Goal: Task Accomplishment & Management: Manage account settings

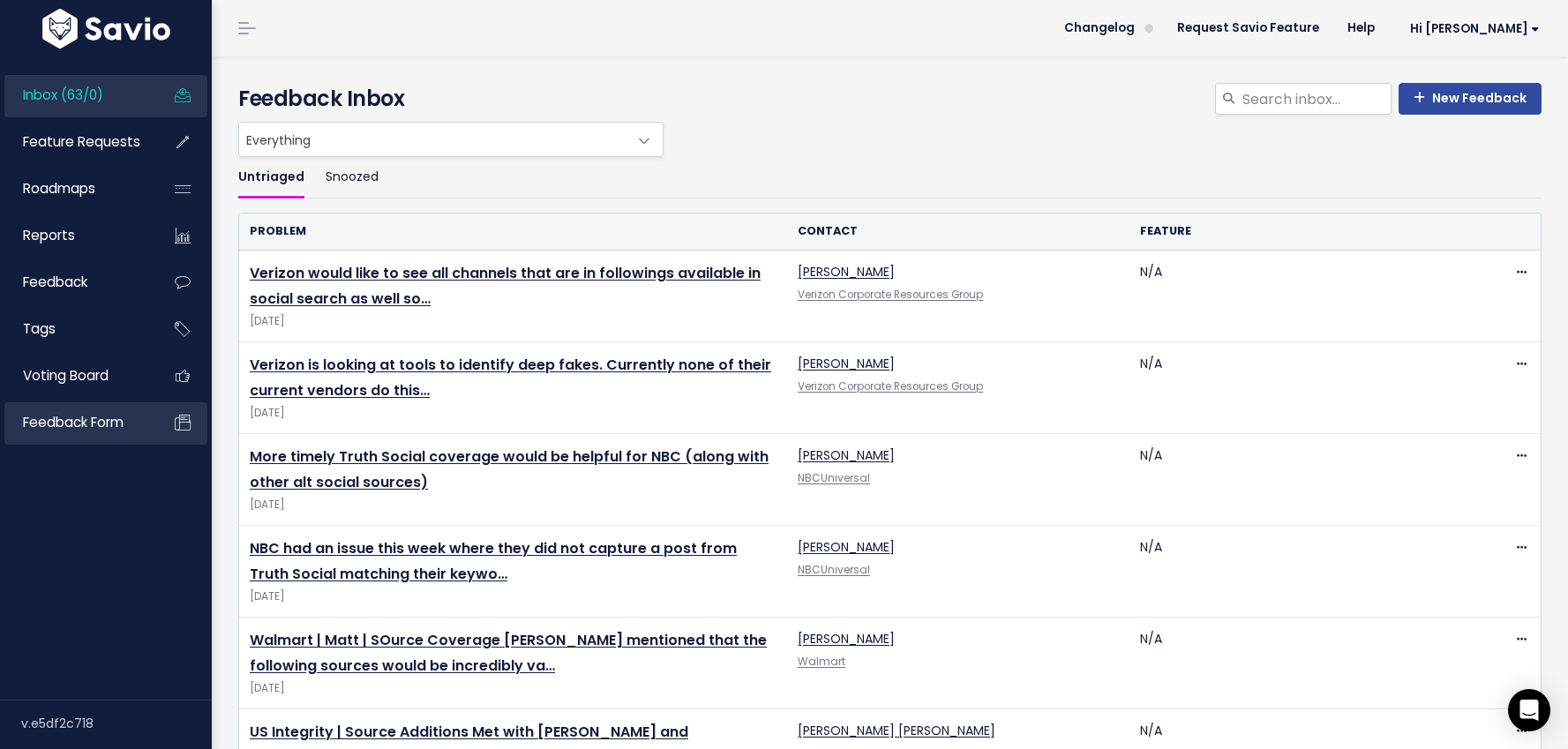
click at [69, 408] on link "Feedback form" at bounding box center [76, 423] width 142 height 41
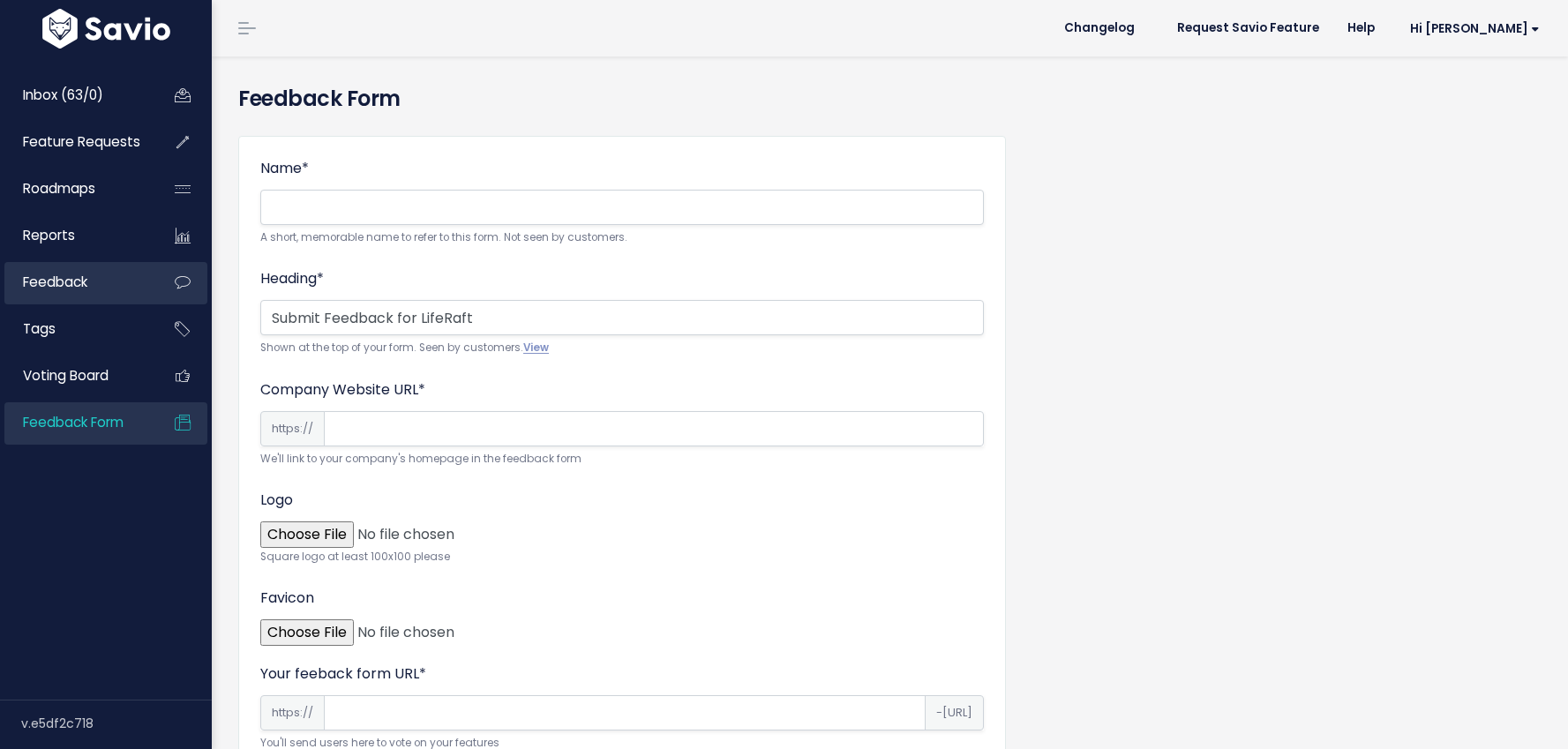
click at [70, 288] on span "Feedback" at bounding box center [55, 281] width 64 height 19
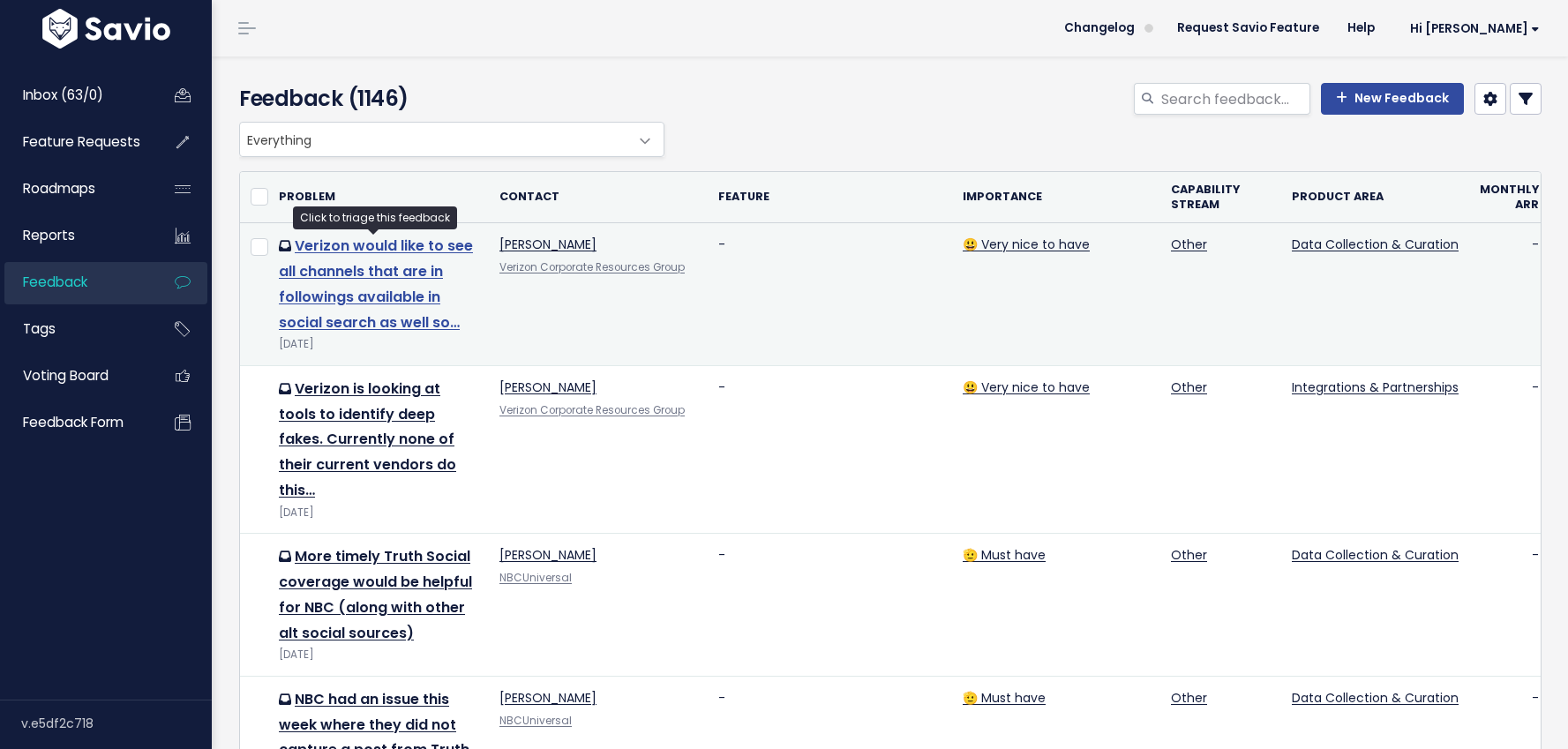
click at [422, 267] on link "Verizon would like to see all channels that are in followings available in soci…" at bounding box center [376, 284] width 194 height 96
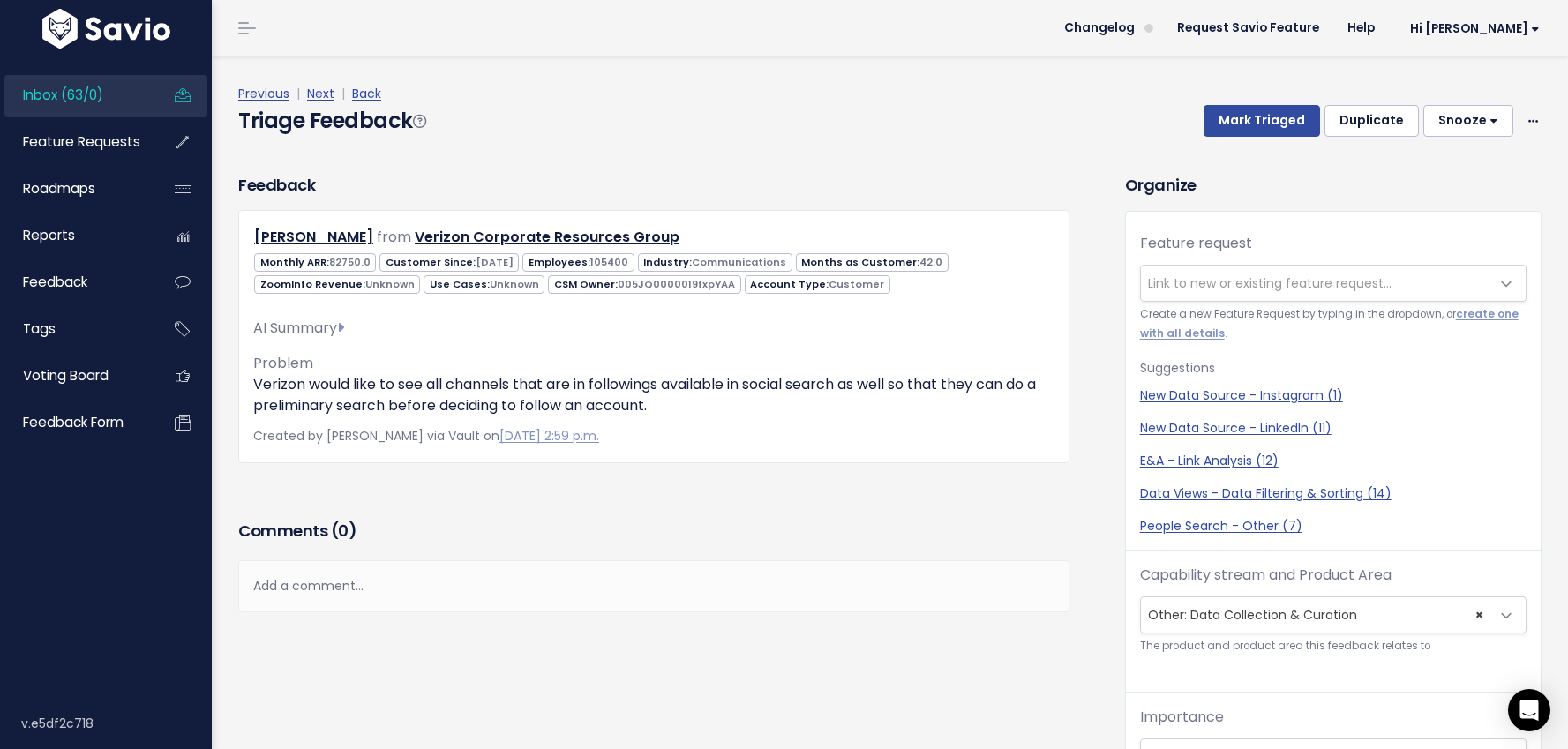
click at [1217, 274] on span "Link to new or existing feature request..." at bounding box center [1269, 283] width 243 height 18
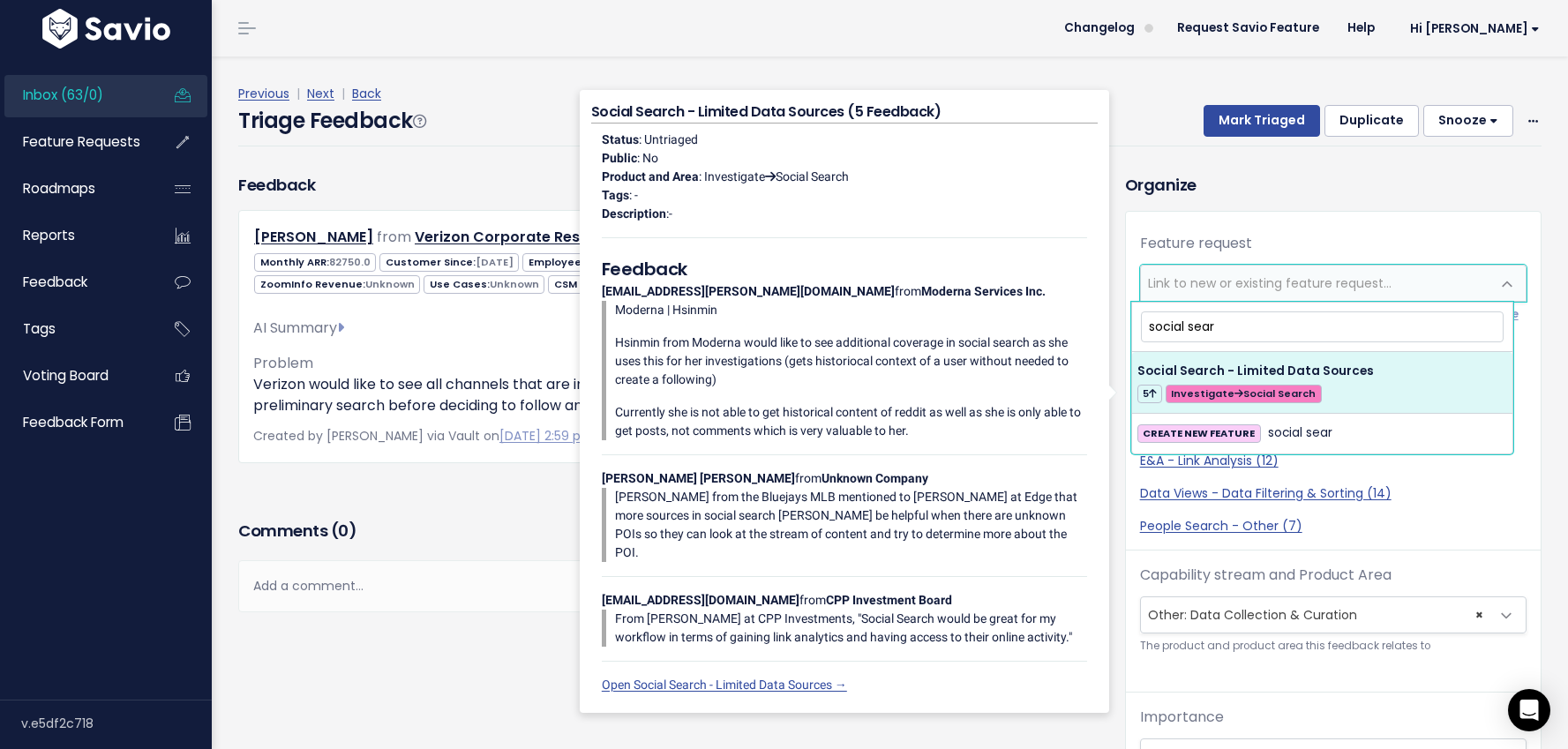
type input "social sear"
select select "56894"
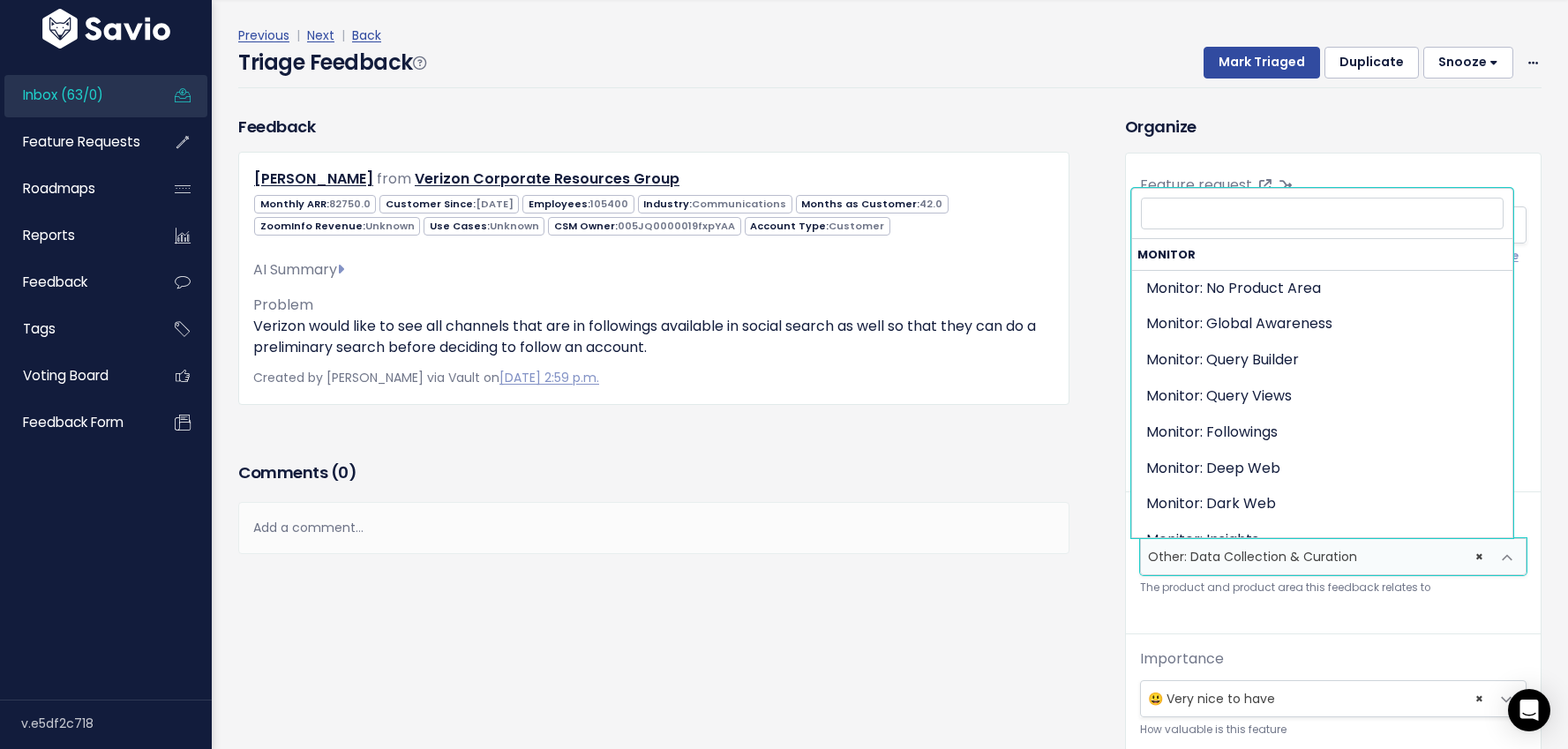
click at [1223, 544] on span "× Other: Data Collection & Curation" at bounding box center [1315, 557] width 349 height 36
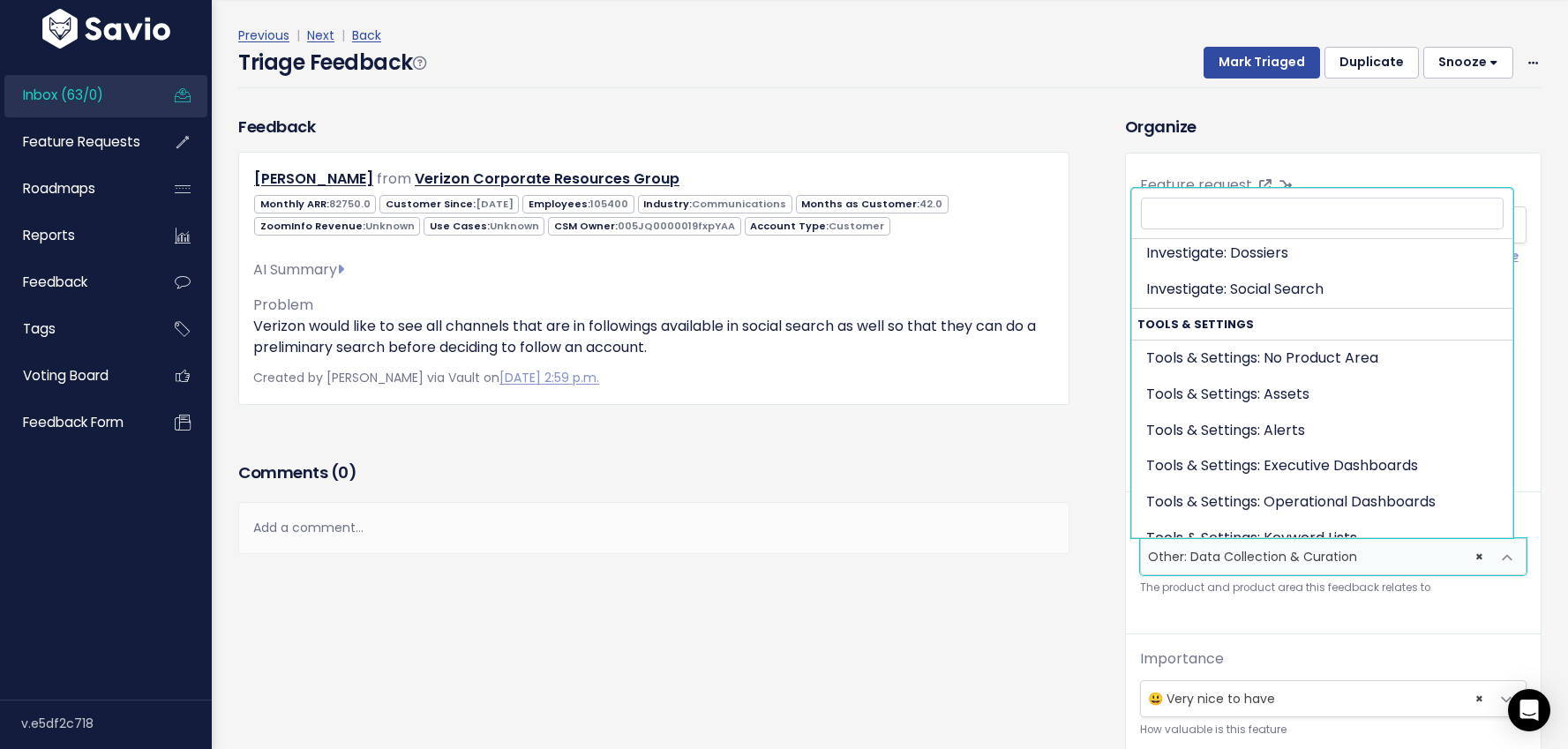
scroll to position [392, 0]
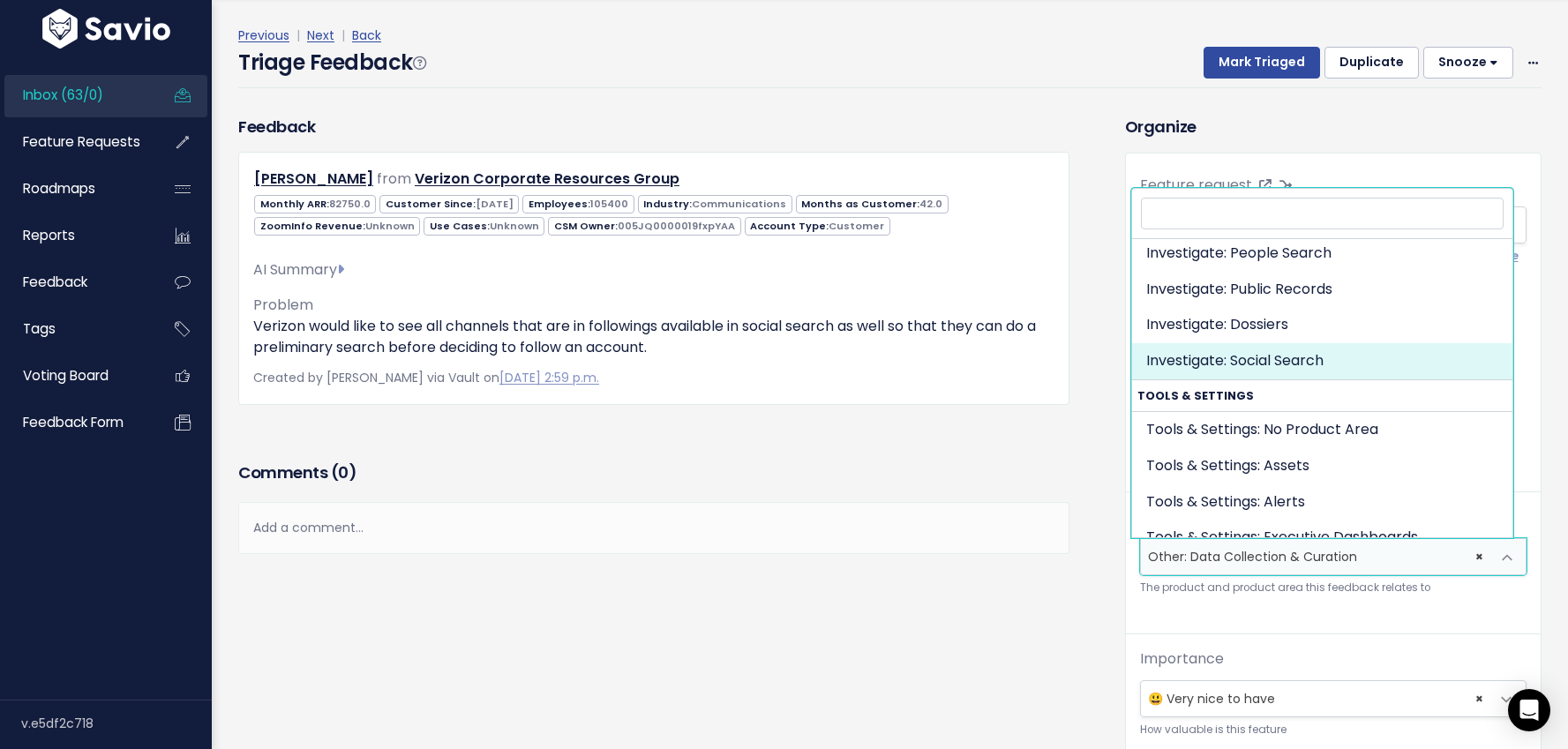
select select "INVESTIGATE:SOCIAL_SEARCH"
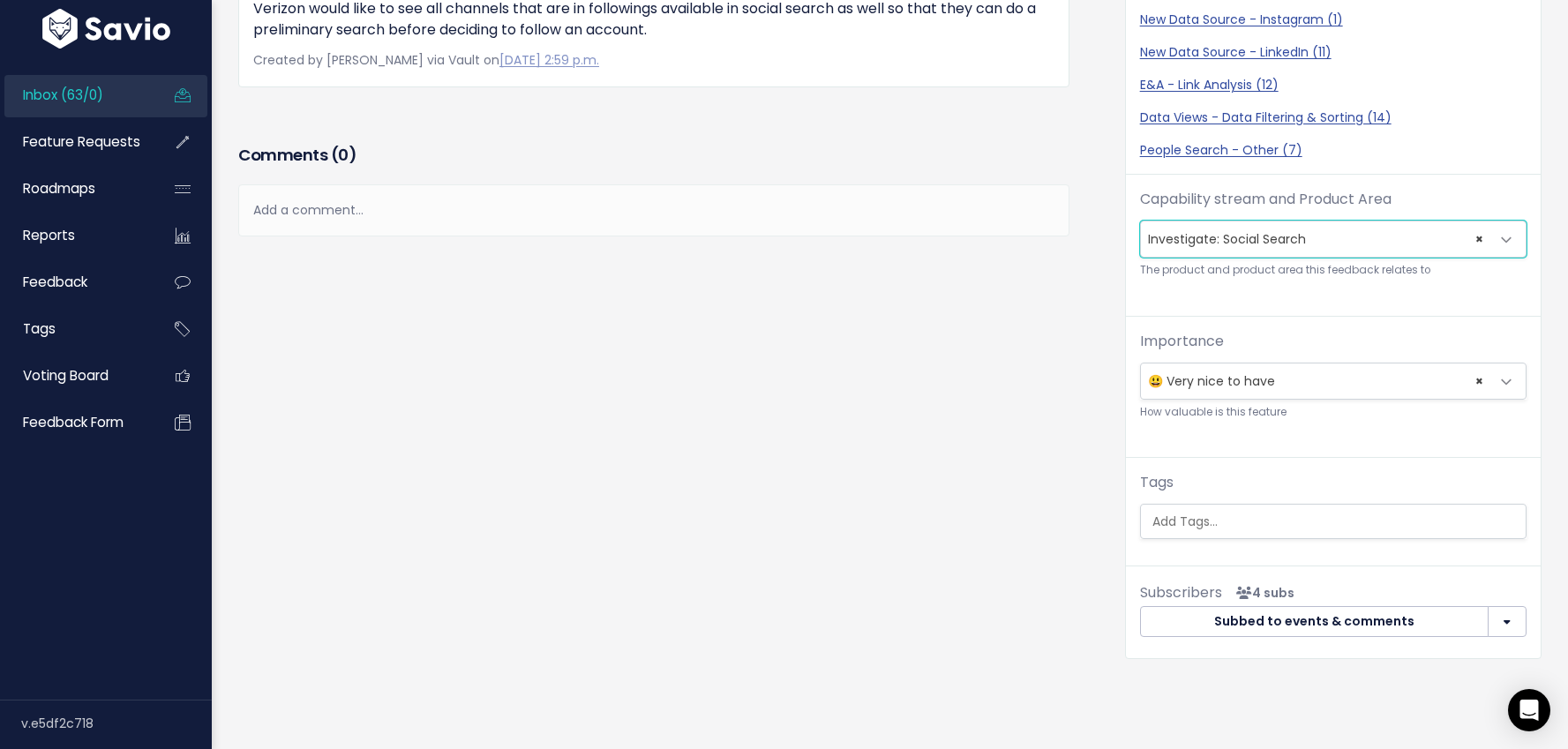
scroll to position [0, 0]
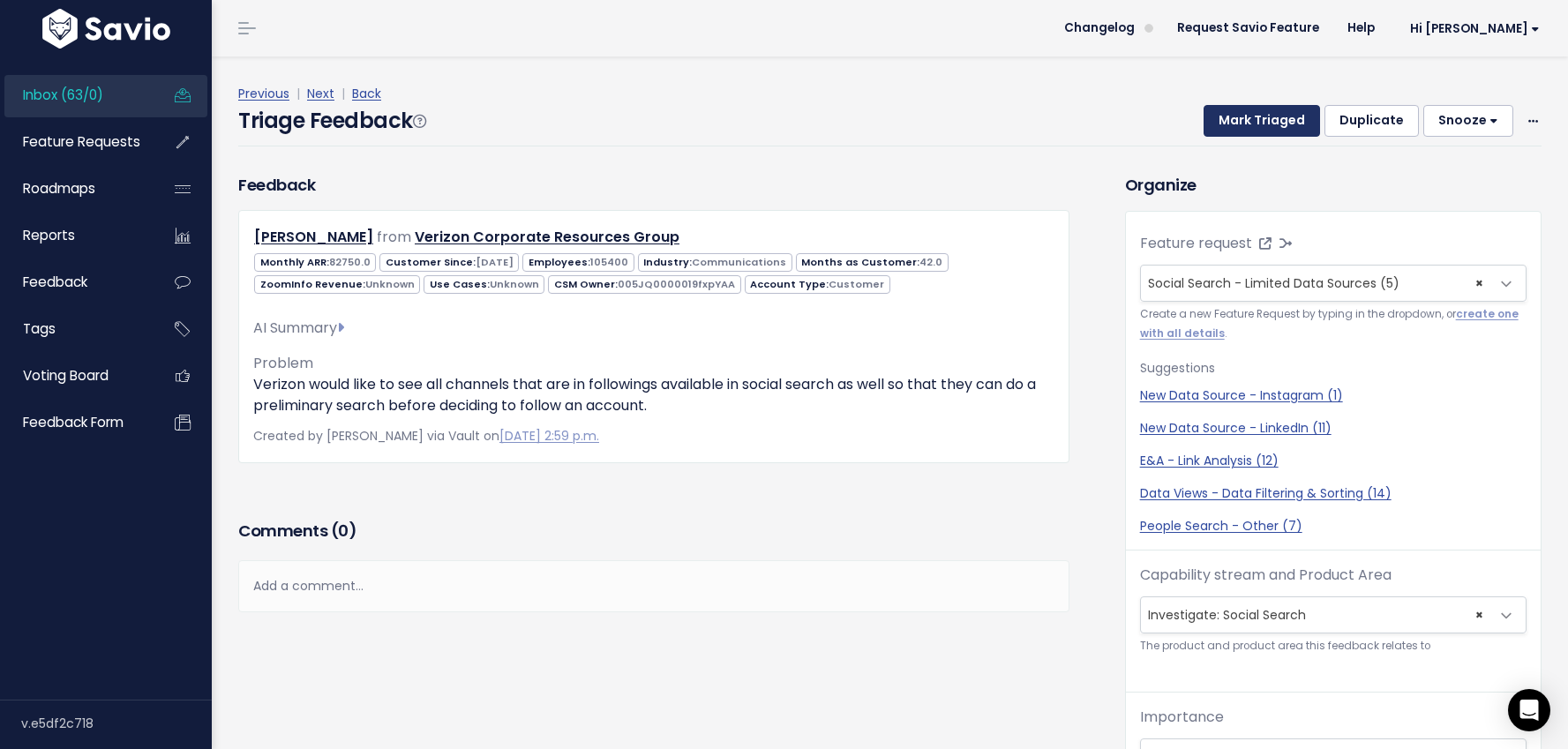
click at [1226, 126] on button "Mark Triaged" at bounding box center [1261, 121] width 117 height 32
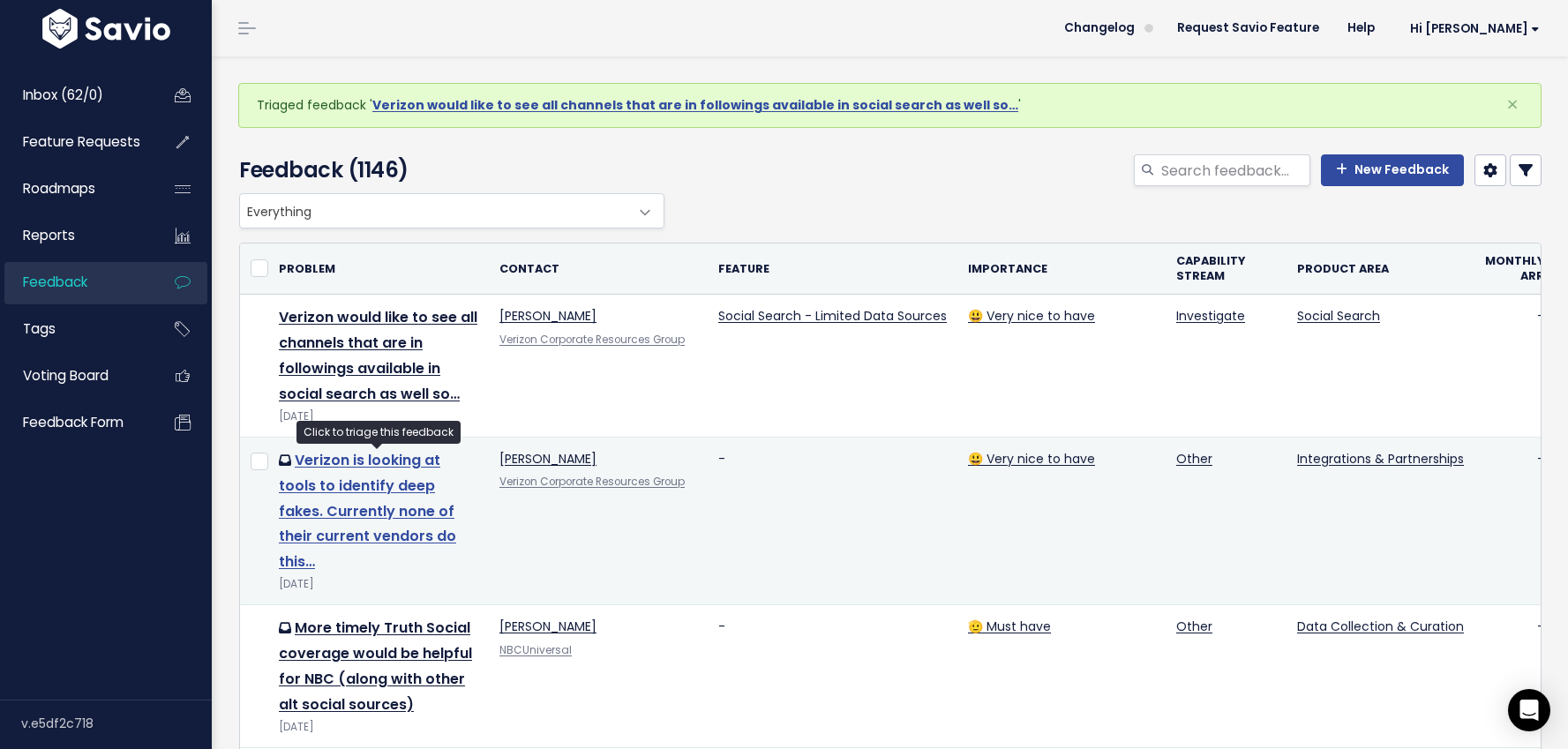
click at [379, 506] on link "Verizon is looking at tools to identify deep fakes. Currently none of their cur…" at bounding box center [367, 510] width 177 height 122
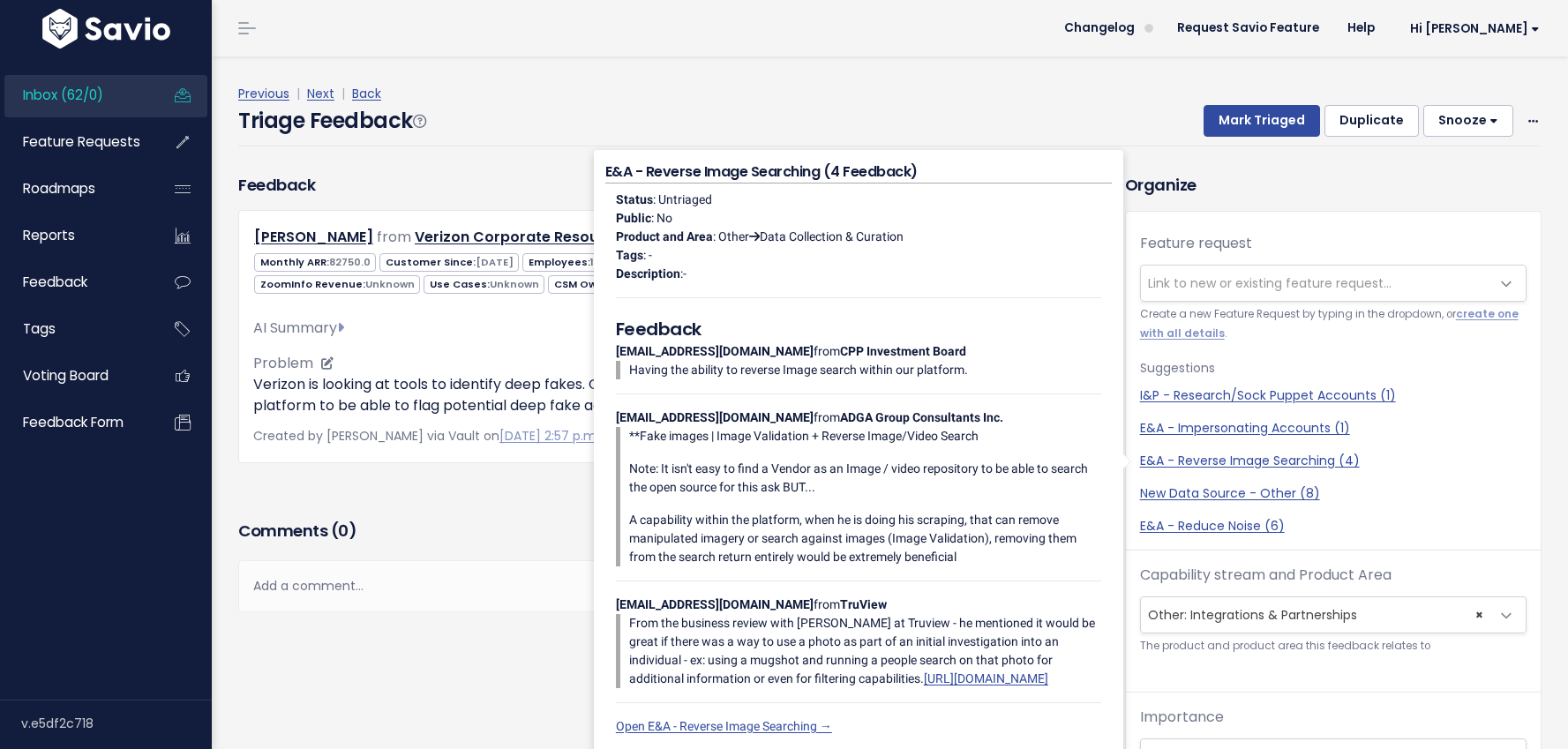
click at [514, 346] on div "AI Summary Verizon seeks tools to identify deep fakes. Current vendors do not o…" at bounding box center [654, 360] width 801 height 113
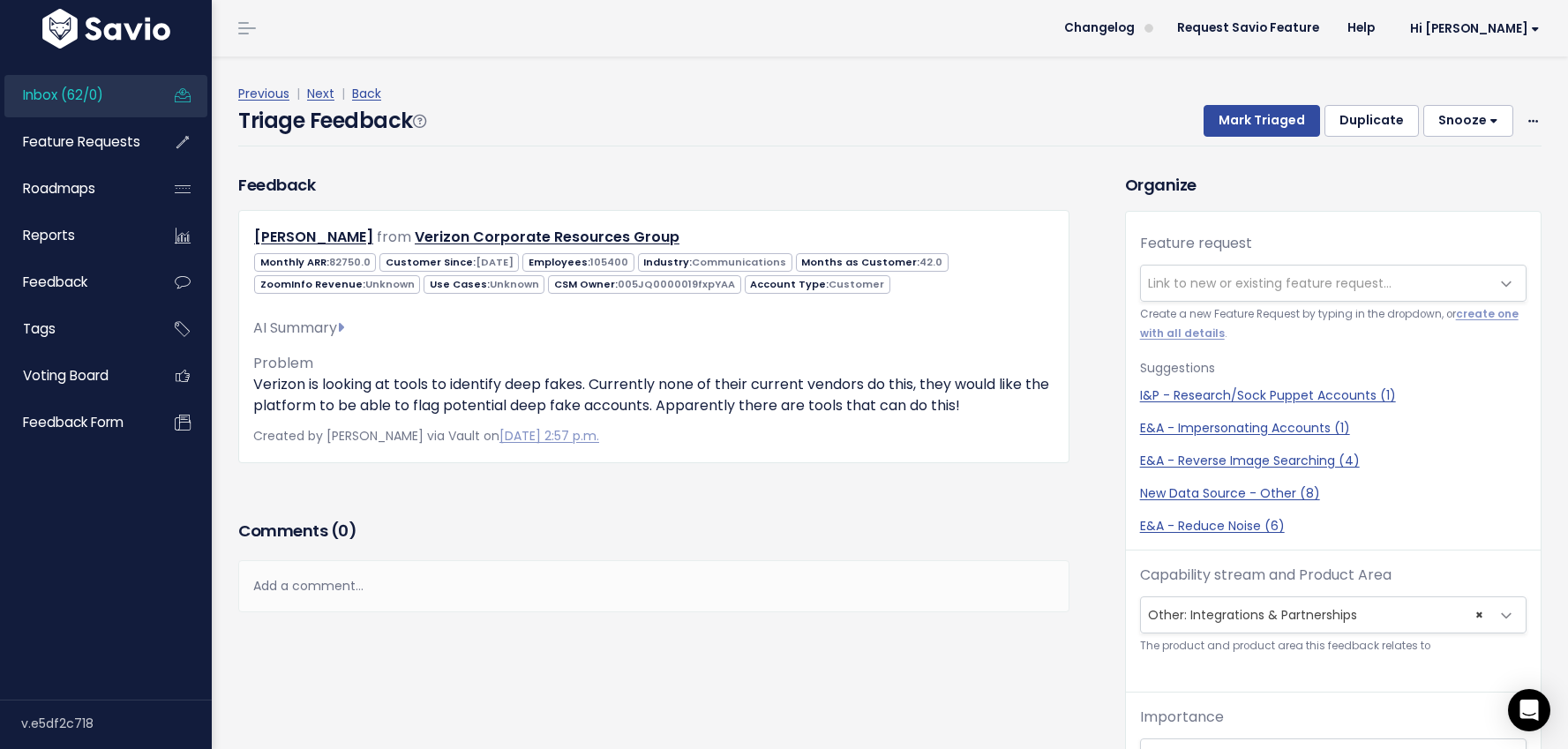
click at [1180, 274] on span "Link to new or existing feature request..." at bounding box center [1269, 283] width 243 height 18
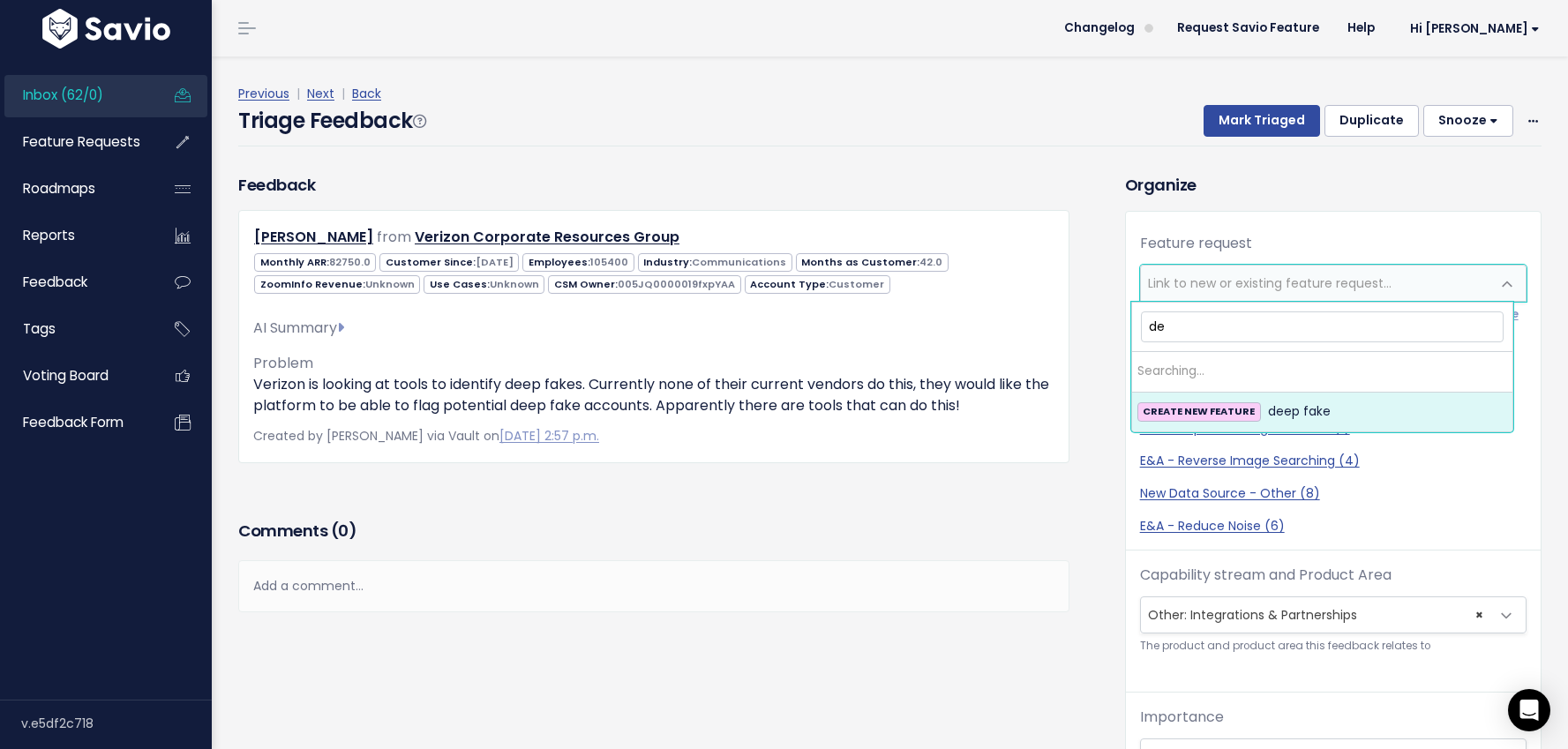
type input "d"
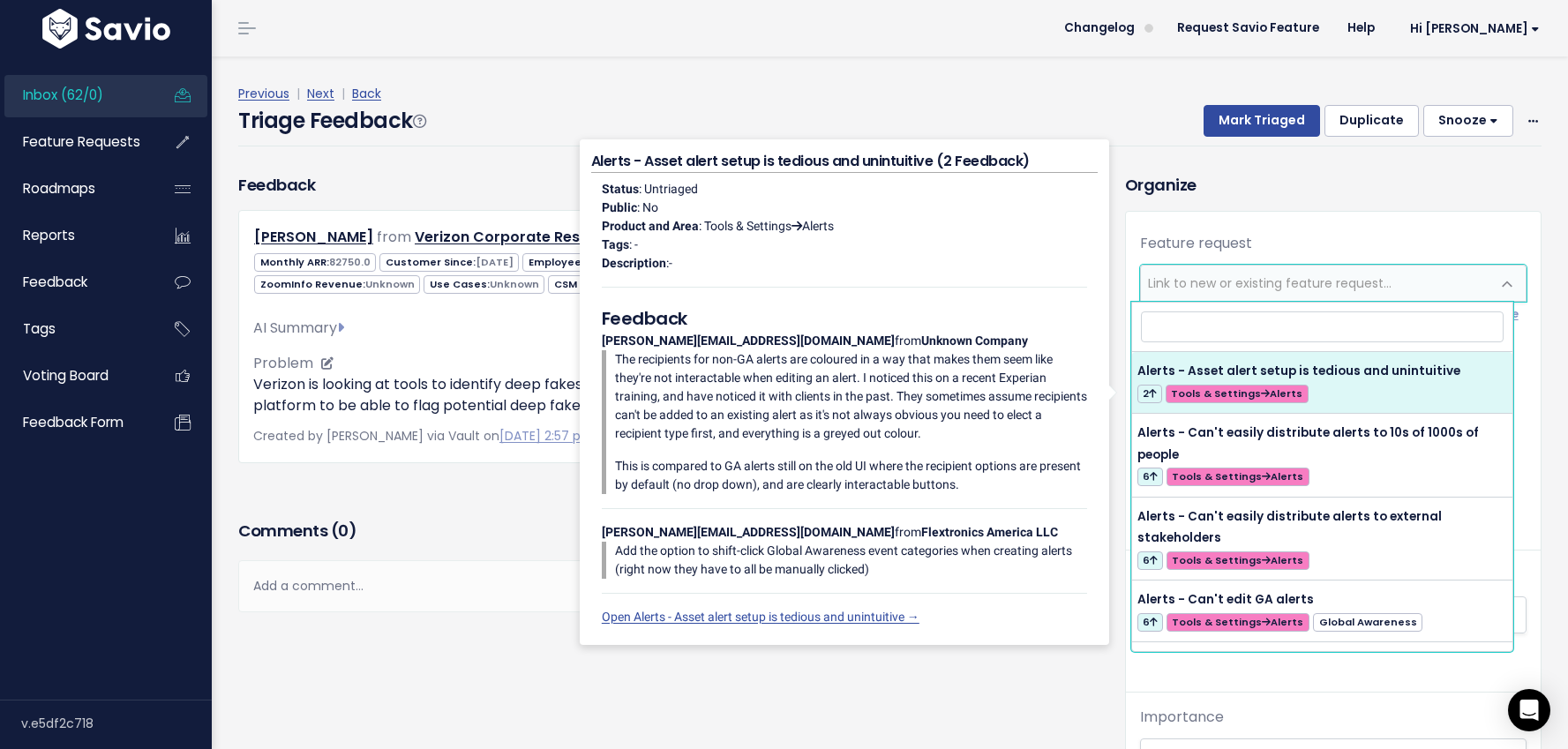
click at [479, 336] on div "AI Summary" at bounding box center [654, 329] width 801 height 21
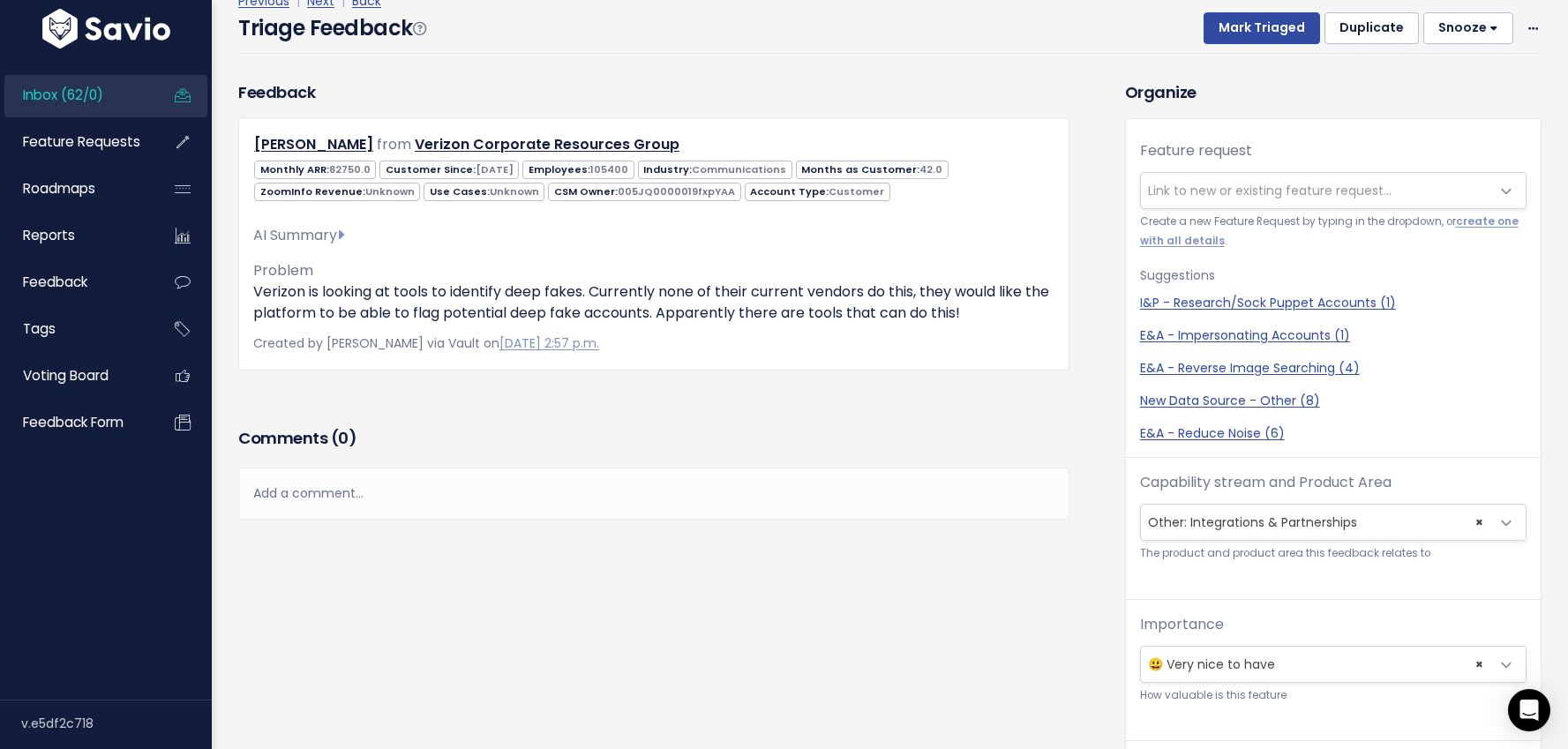
scroll to position [92, 0]
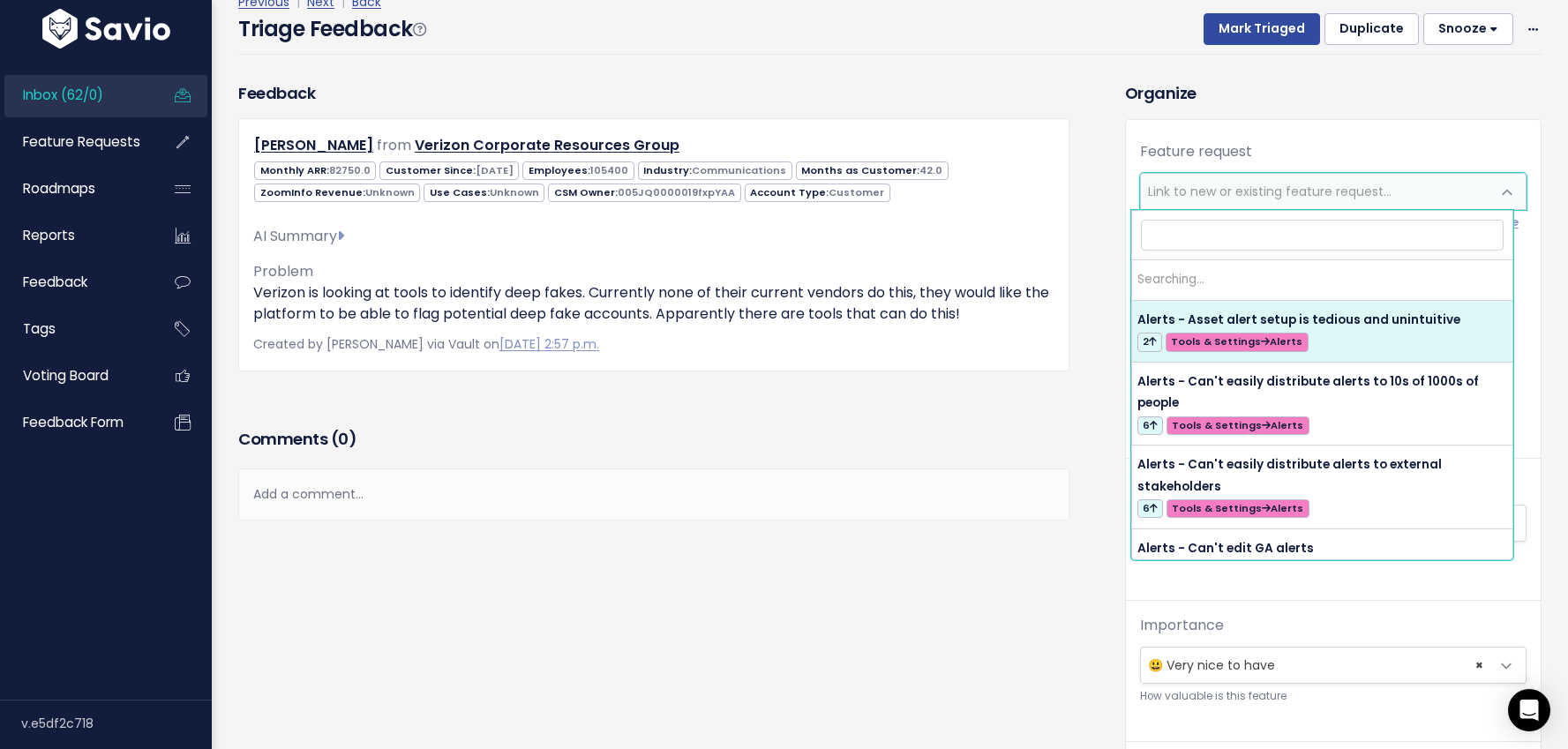
click at [1178, 184] on span "Link to new or existing feature request..." at bounding box center [1269, 191] width 243 height 18
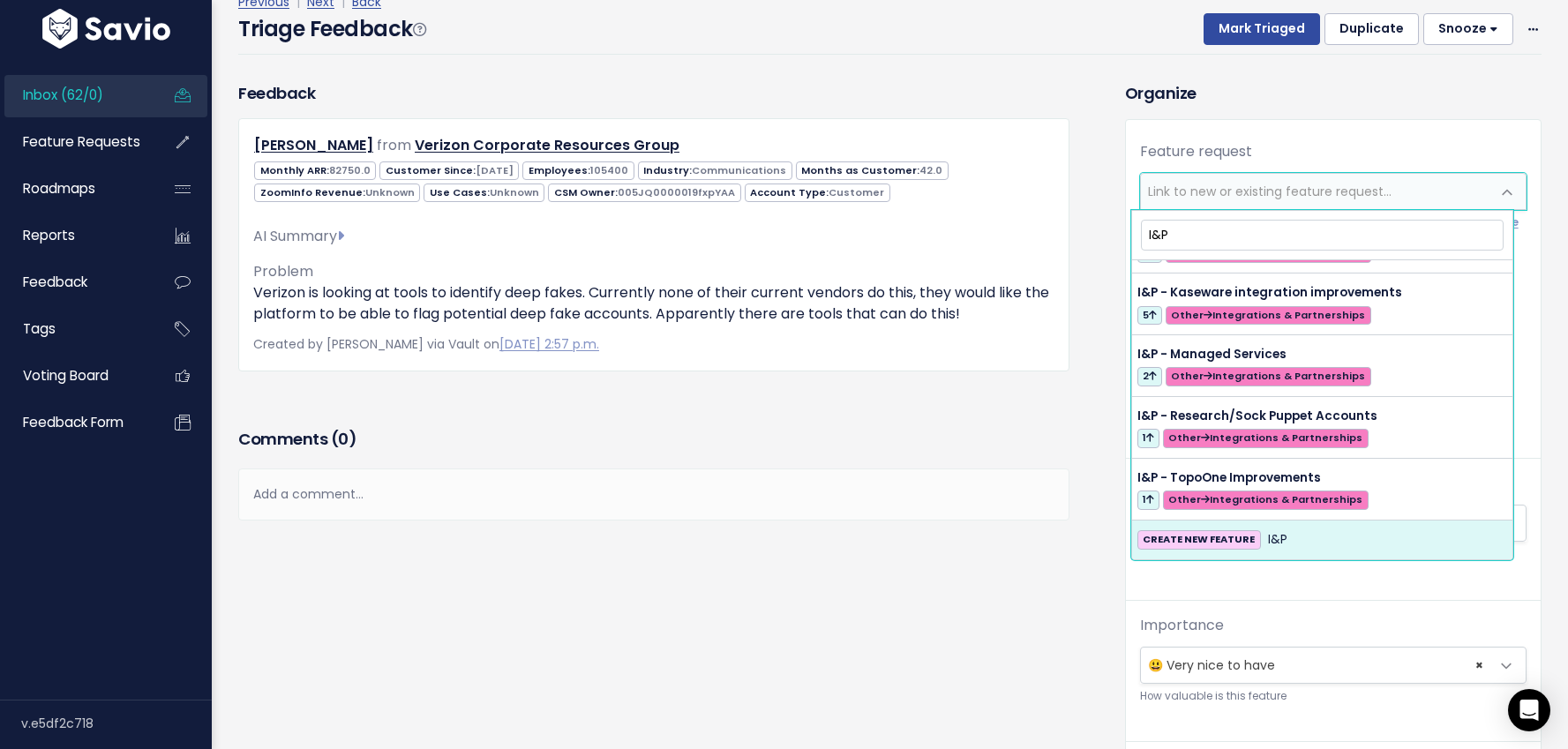
scroll to position [0, 0]
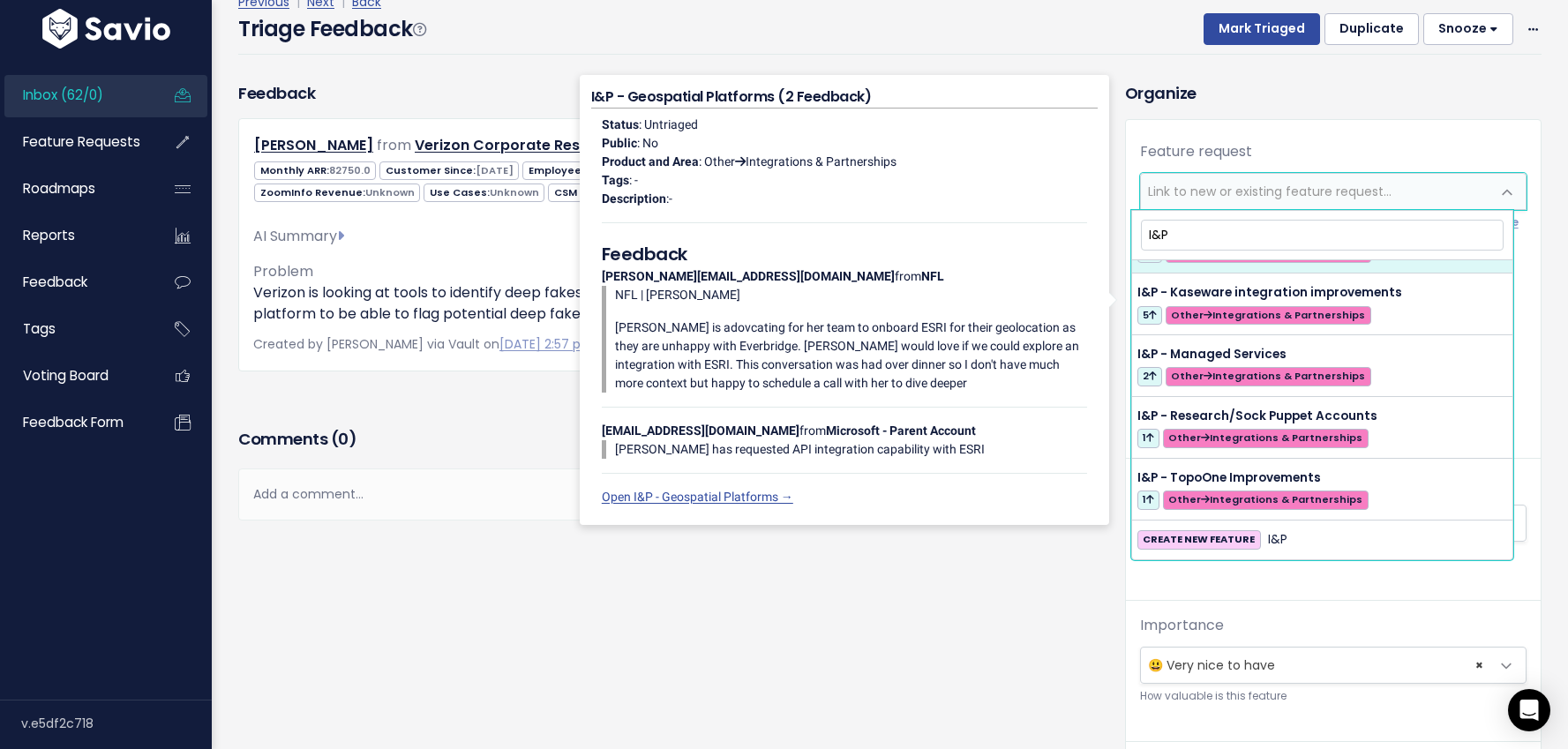
click at [1150, 238] on input "I&P" at bounding box center [1321, 235] width 362 height 31
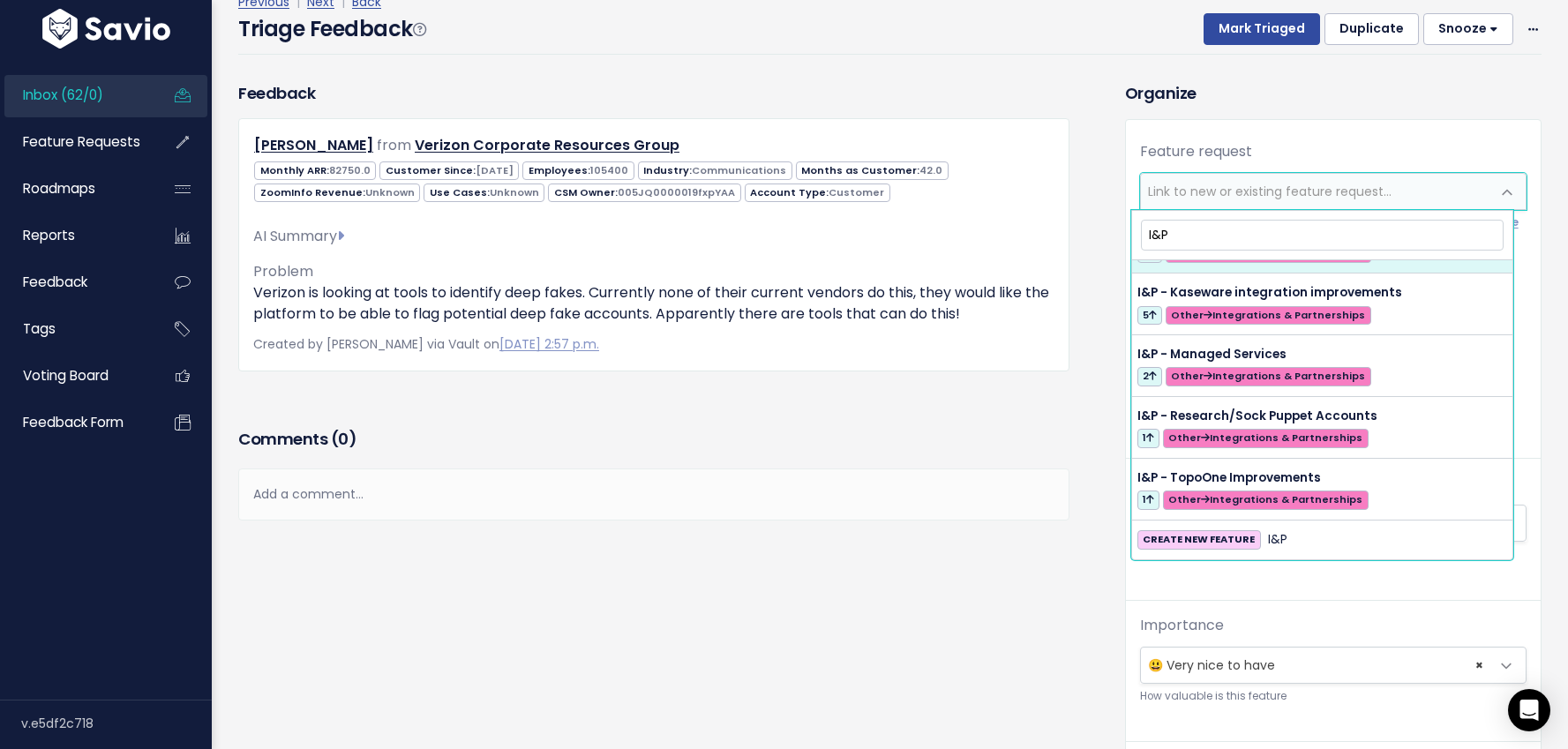
click at [1150, 238] on input "I&P" at bounding box center [1321, 235] width 362 height 31
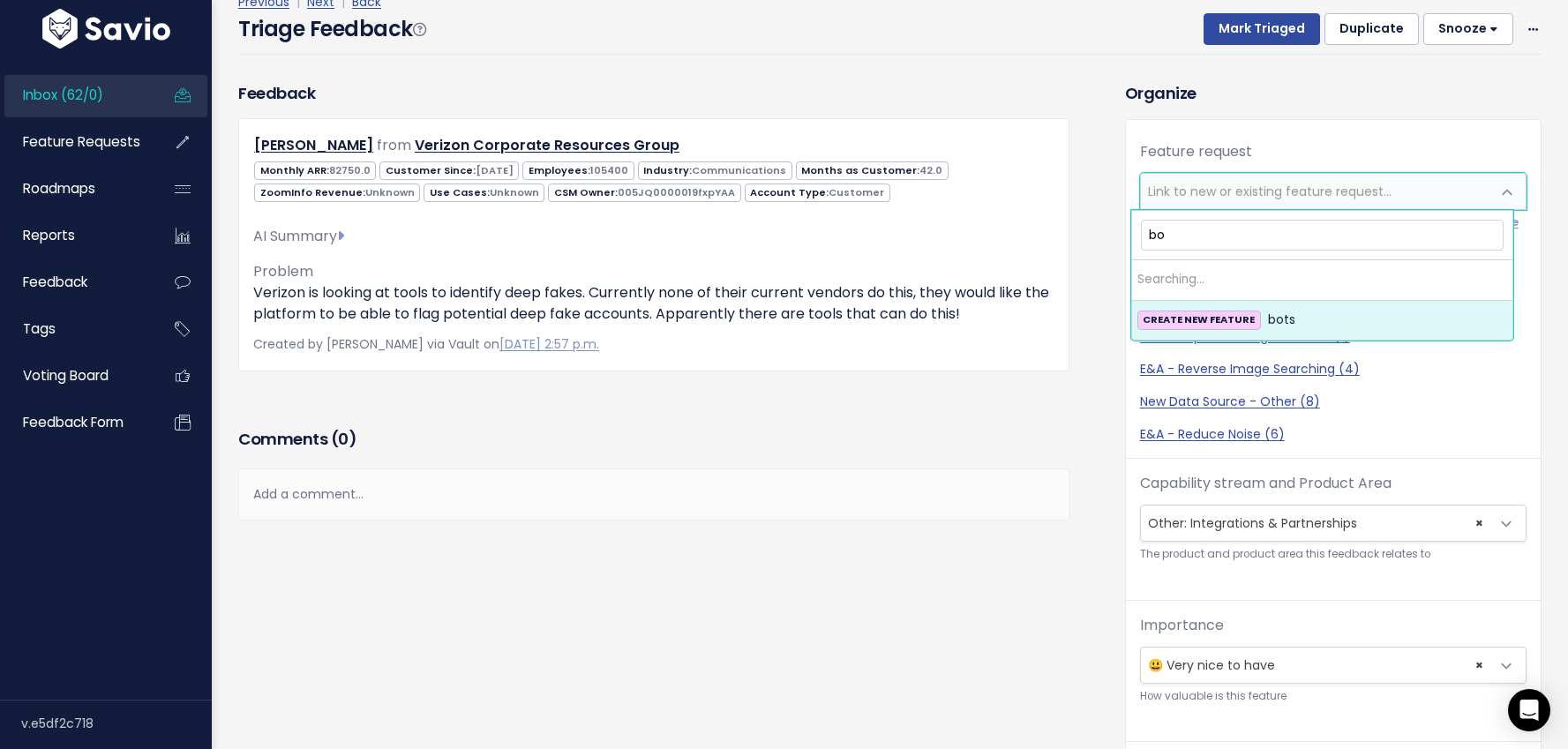
type input "b"
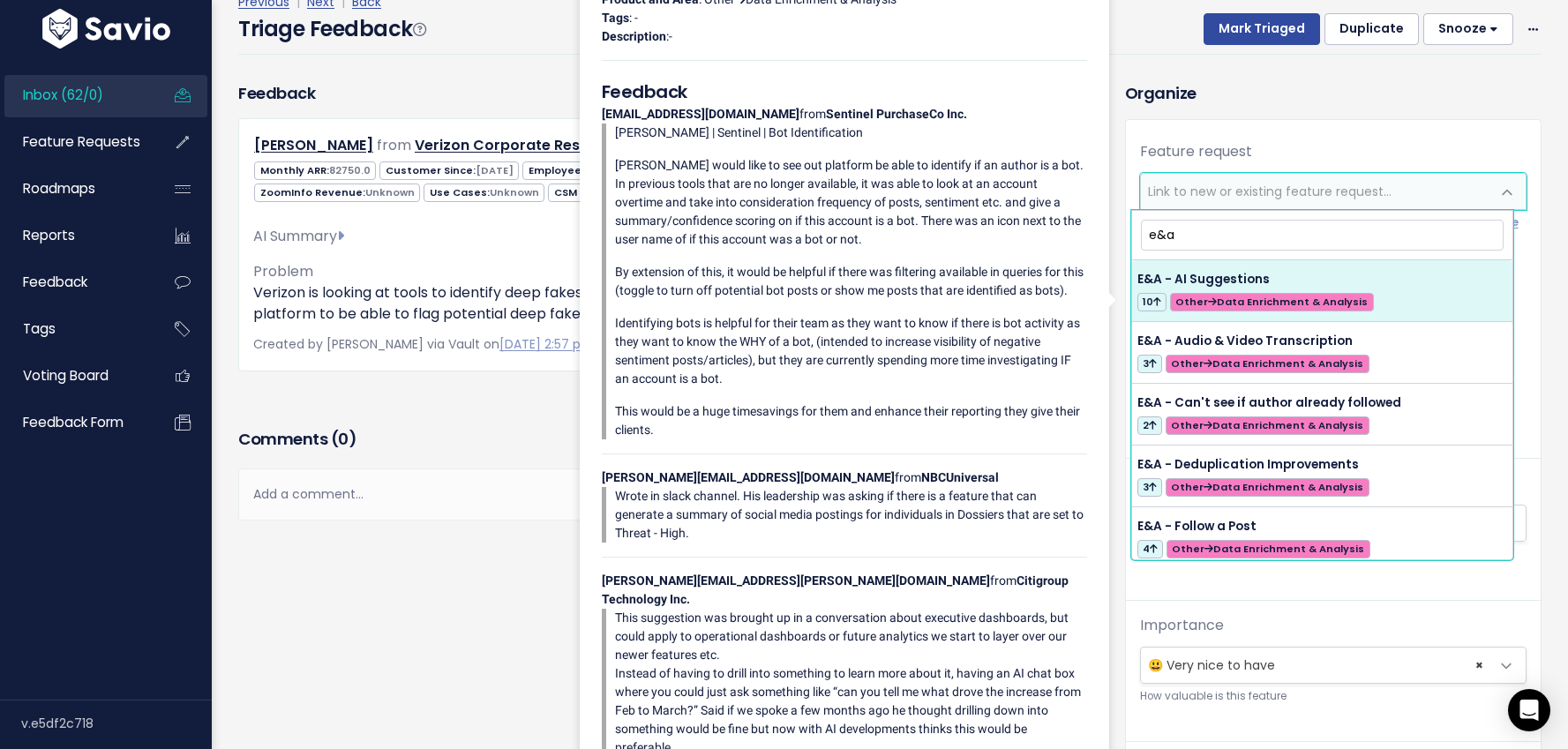
type input "e&a"
select select "56498"
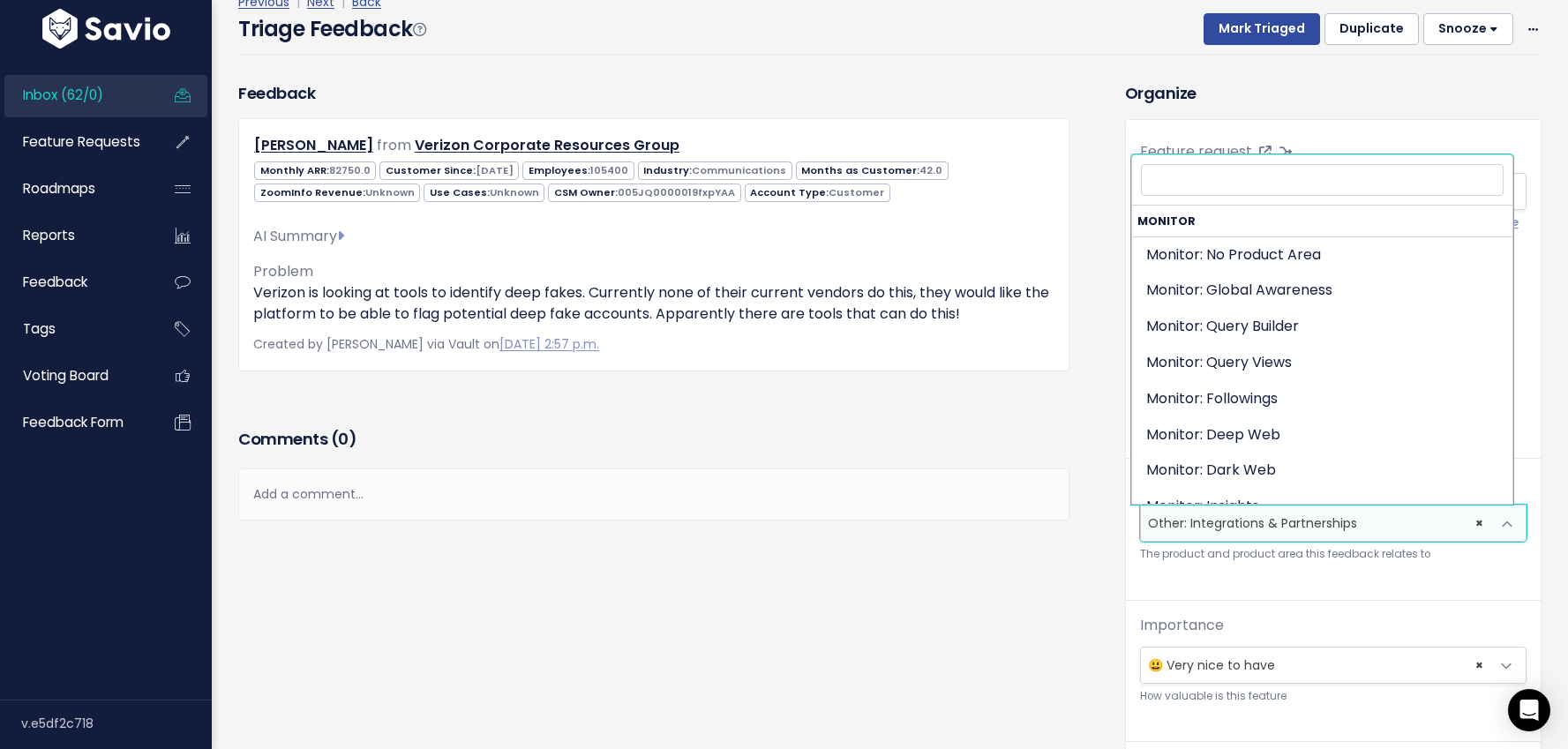
click at [1242, 528] on span "× Other: Integrations & Partnerships" at bounding box center [1315, 524] width 349 height 36
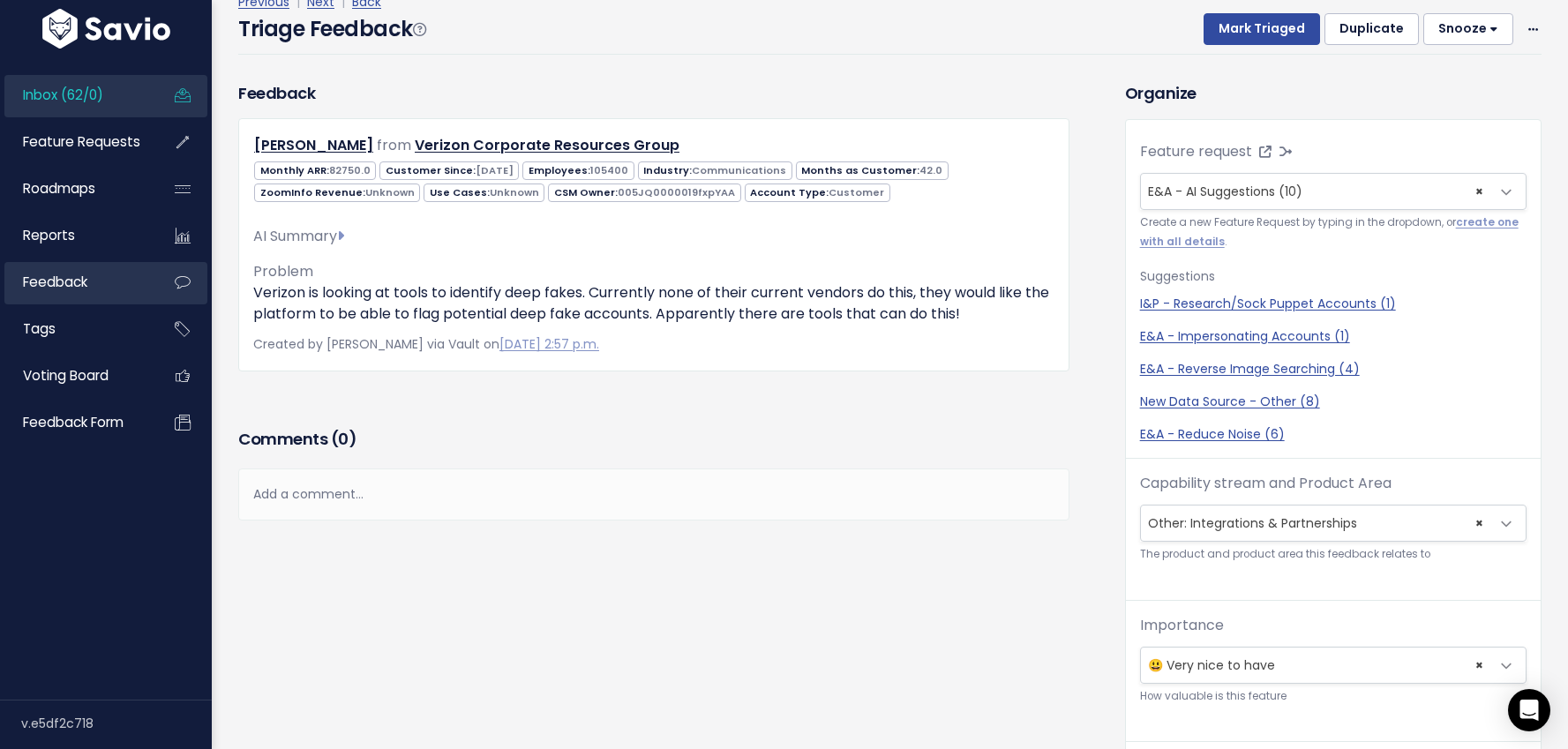
click at [51, 278] on span "Feedback" at bounding box center [55, 281] width 64 height 19
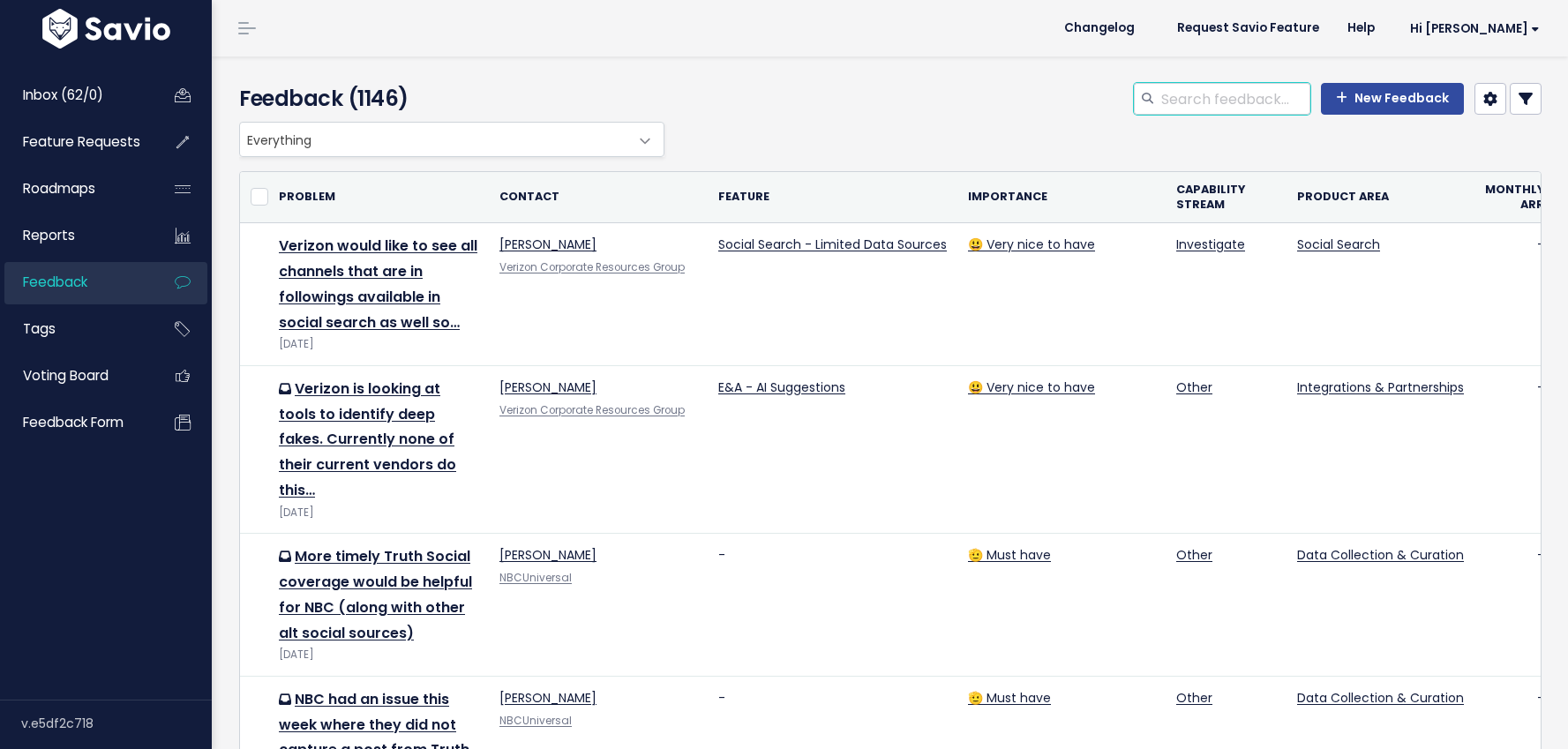
click at [1196, 94] on input "search" at bounding box center [1234, 99] width 150 height 32
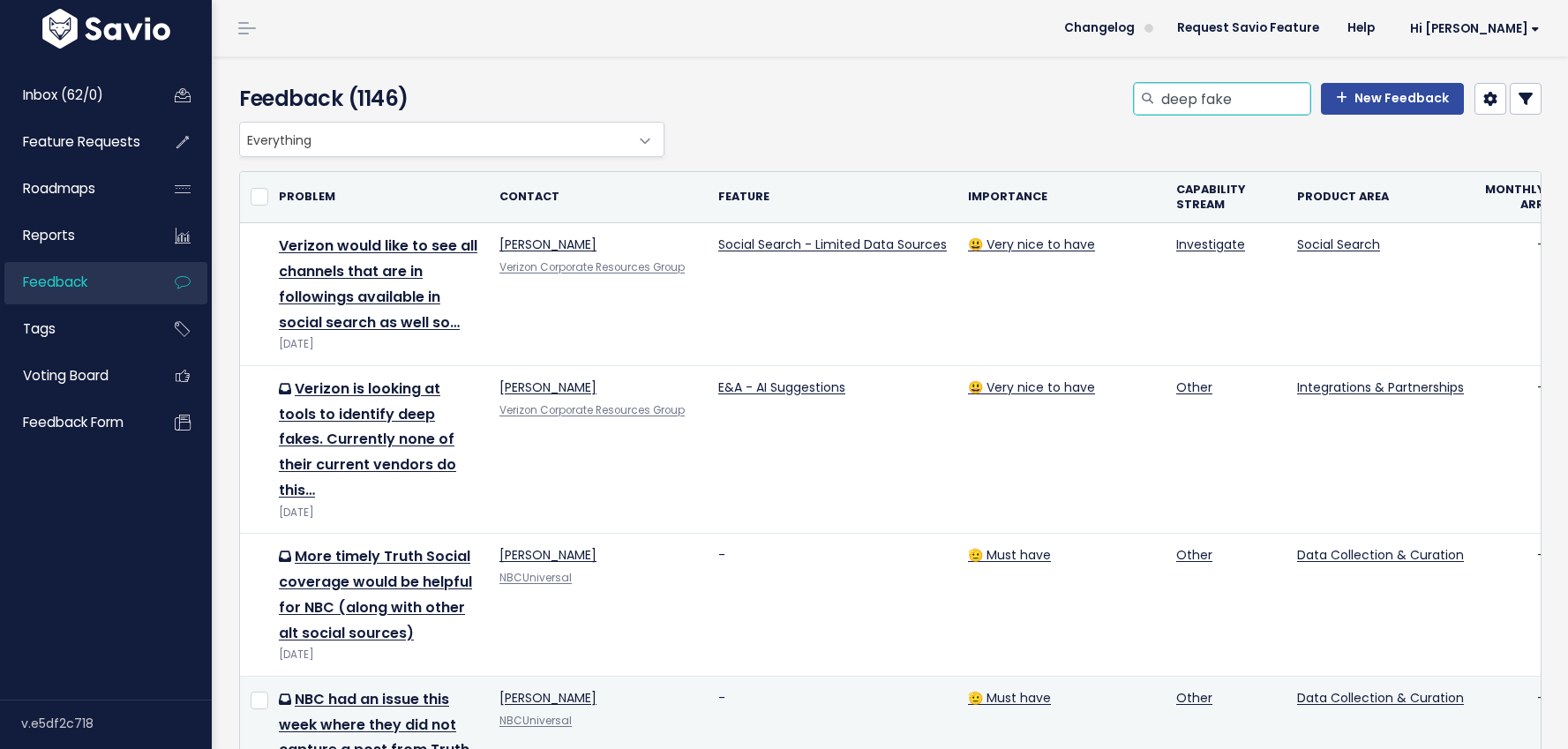
type input "deep fake"
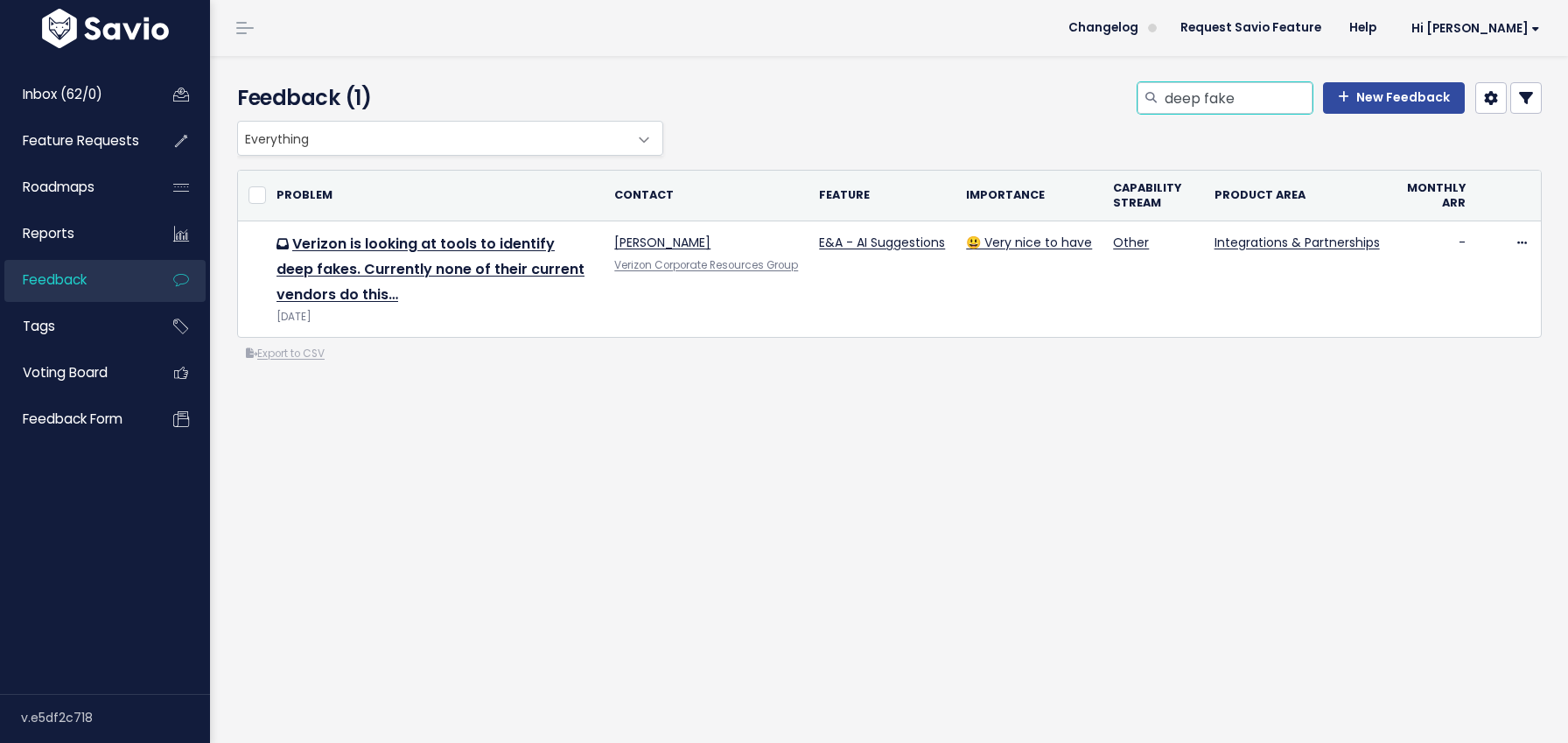
click at [1208, 93] on input "deep fake" at bounding box center [1238, 98] width 149 height 32
type input "bots"
